Goal: Navigation & Orientation: Find specific page/section

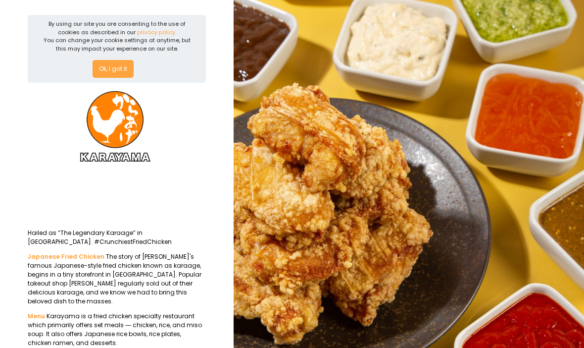
click at [122, 67] on button "Ok, I got it" at bounding box center [113, 69] width 41 height 18
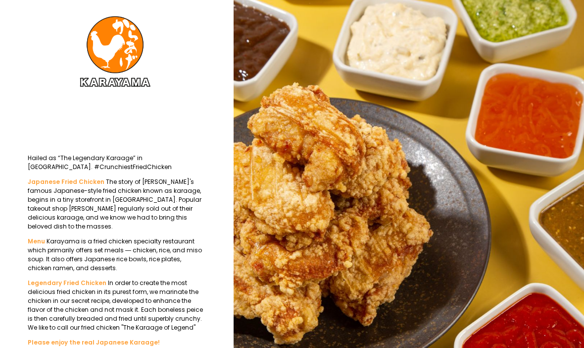
scroll to position [1, 0]
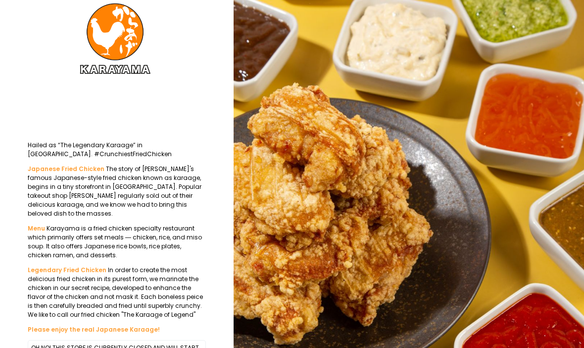
scroll to position [27, 0]
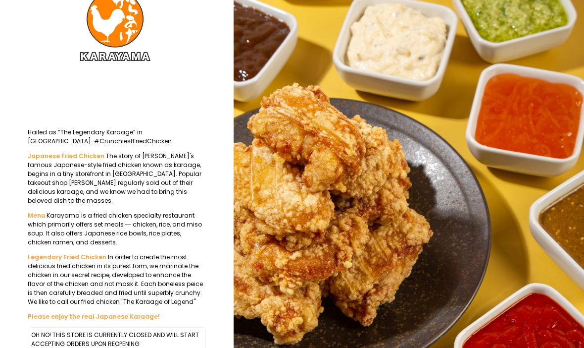
click at [38, 201] on div "Japanese Fried Chicken The story of Karayama's famous Japanese-style fried chic…" at bounding box center [117, 235] width 178 height 169
click at [31, 213] on div "Menu Karayama is a fried chicken specialty restaurant which primarily offers se…" at bounding box center [117, 229] width 178 height 36
click at [31, 212] on div "Menu Karayama is a fried chicken specialty restaurant which primarily offers se…" at bounding box center [117, 229] width 178 height 36
click at [29, 216] on div "Menu Karayama is a fried chicken specialty restaurant which primarily offers se…" at bounding box center [117, 229] width 178 height 36
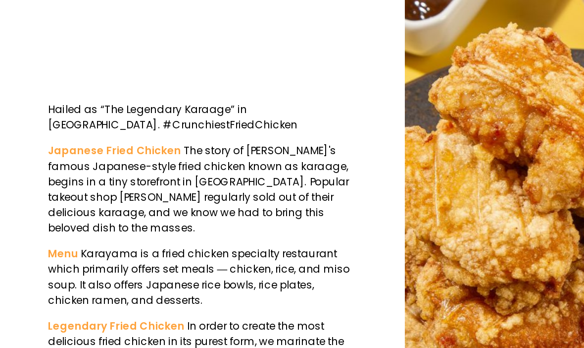
click at [33, 211] on b "Menu" at bounding box center [36, 215] width 17 height 8
click at [36, 211] on b "Menu" at bounding box center [36, 215] width 17 height 8
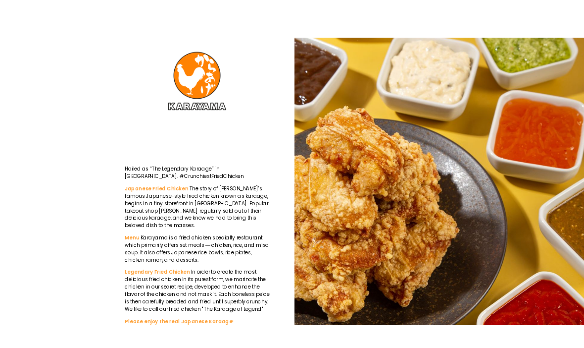
scroll to position [27, 0]
